Goal: Transaction & Acquisition: Purchase product/service

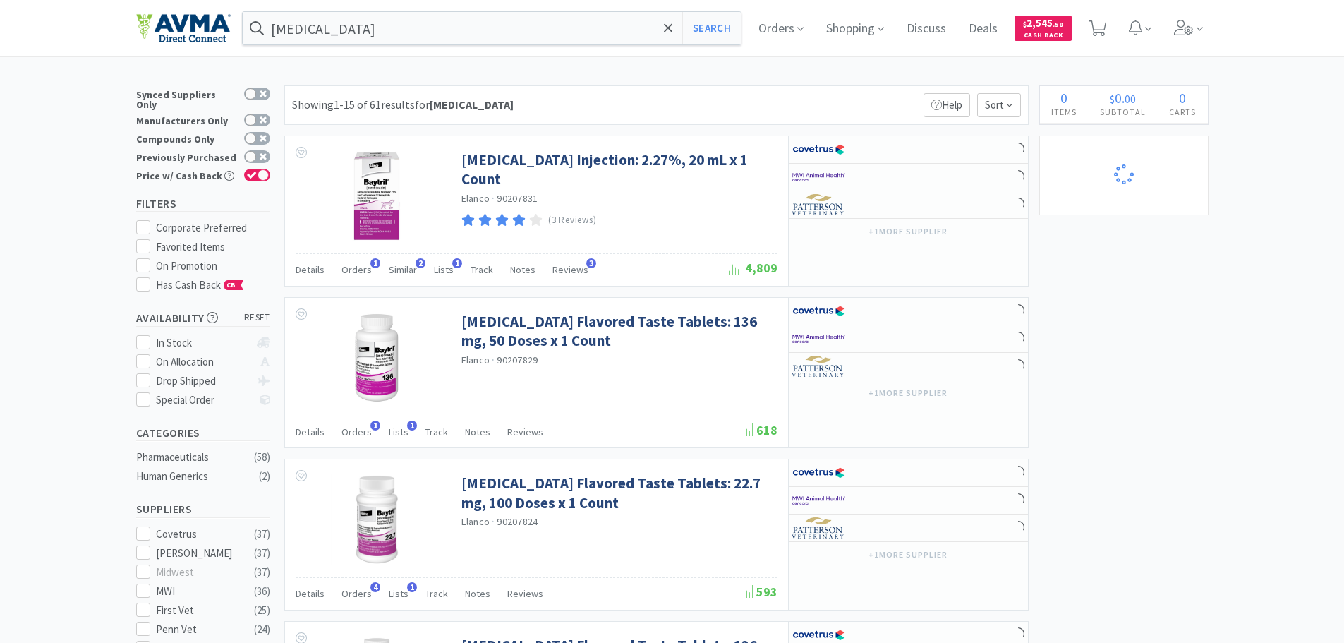
select select "1"
select select "10"
select select "1"
select select "2"
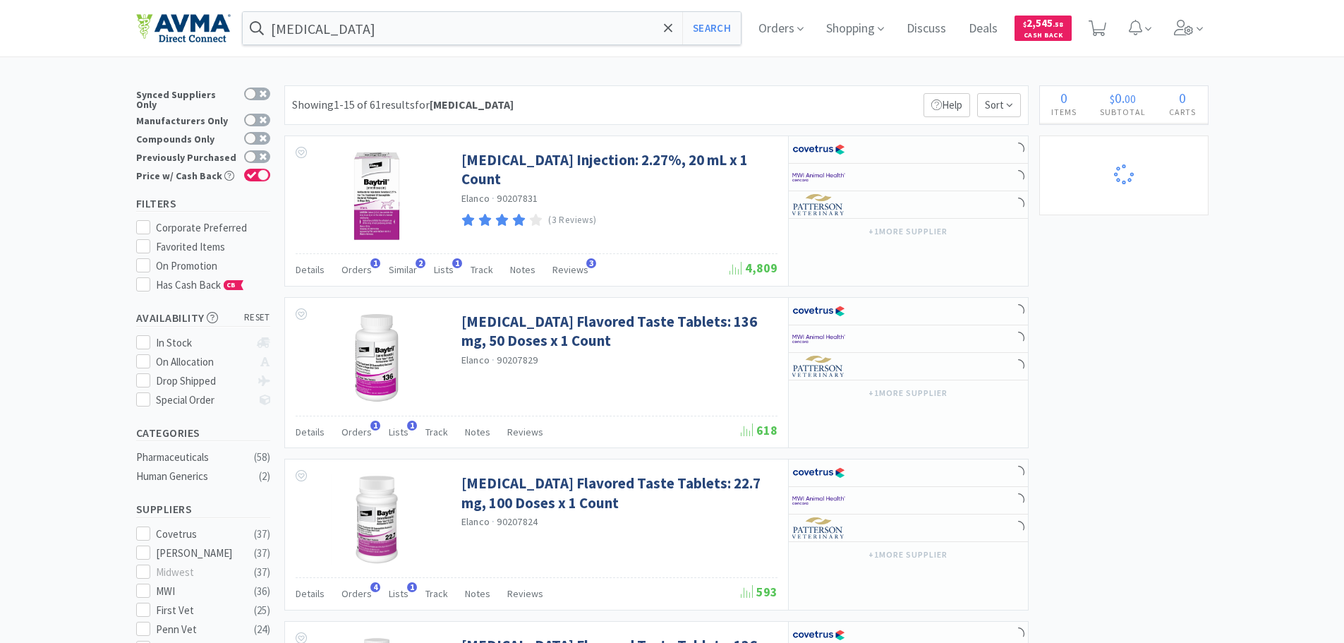
select select "3"
select select "1"
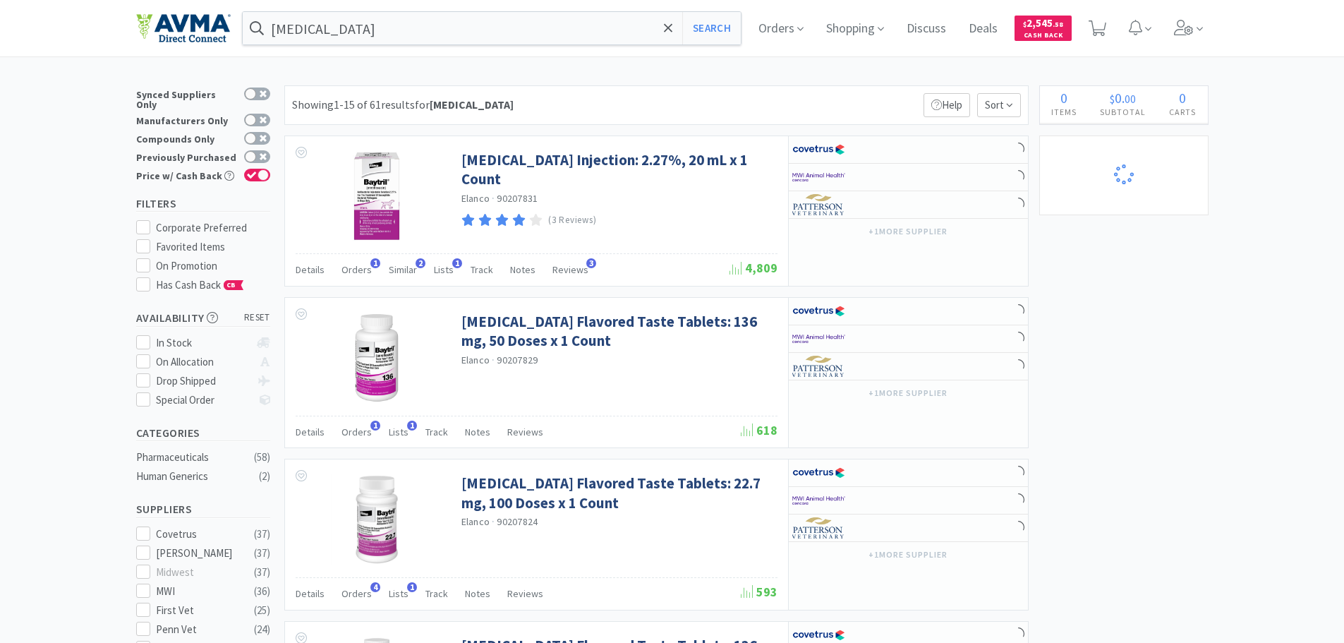
select select "1"
select select "4"
select select "2"
select select "1"
